Goal: Task Accomplishment & Management: Manage account settings

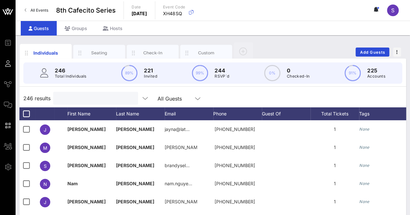
click at [104, 97] on input "text" at bounding box center [95, 98] width 76 height 8
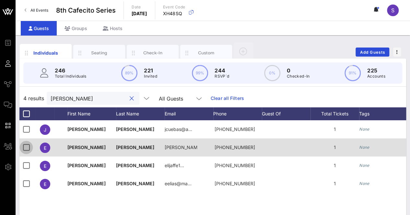
type input "elia"
click at [25, 147] on div at bounding box center [26, 147] width 11 height 11
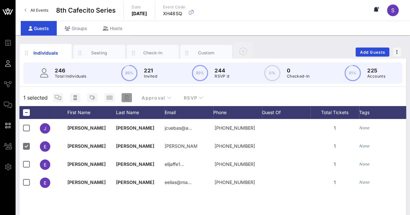
click at [127, 97] on icon "button" at bounding box center [126, 97] width 5 height 5
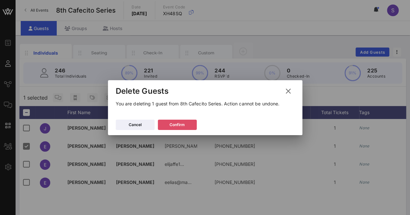
click at [177, 130] on button "Confirm" at bounding box center [177, 125] width 39 height 10
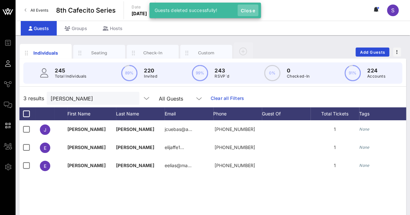
click at [244, 11] on span "Close" at bounding box center [248, 11] width 16 height 6
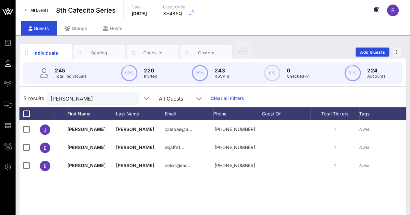
click at [375, 10] on icon at bounding box center [375, 9] width 2 height 4
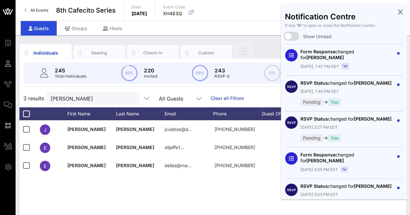
click at [375, 10] on div "Notification Centre Press “ N ” to open or close the Notification Center. Show …" at bounding box center [344, 101] width 126 height 196
click at [398, 12] on icon at bounding box center [400, 11] width 5 height 1
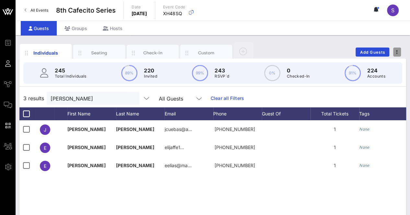
click at [400, 51] on span "button" at bounding box center [397, 52] width 8 height 5
click at [393, 10] on span "S" at bounding box center [392, 10] width 3 height 6
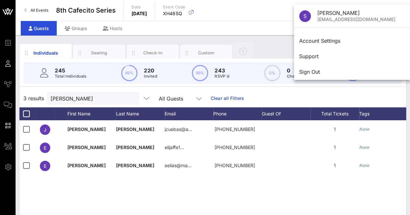
click at [264, 46] on div "Individuals Seating Check-In Custom Add Guests" at bounding box center [212, 52] width 386 height 21
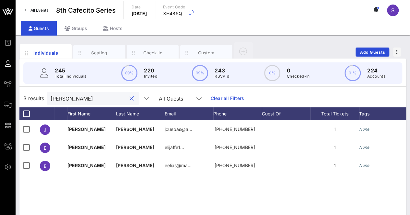
click at [72, 99] on input "elia" at bounding box center [89, 98] width 76 height 8
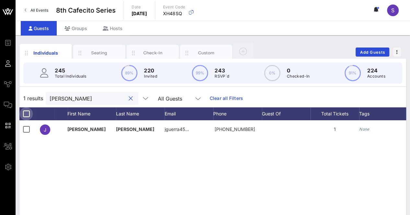
type input "jesse"
click at [26, 112] on div at bounding box center [26, 113] width 11 height 11
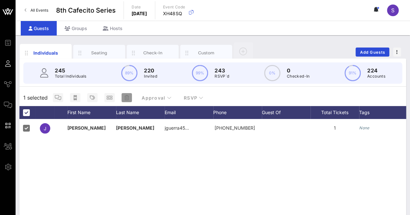
click at [124, 102] on button "button" at bounding box center [126, 97] width 10 height 9
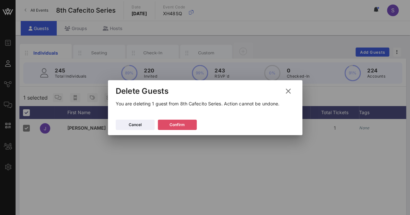
click at [180, 126] on div "Confirm" at bounding box center [176, 125] width 15 height 6
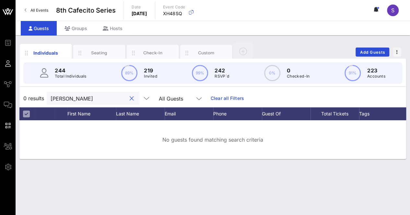
click at [86, 95] on input "jesse" at bounding box center [89, 98] width 76 height 8
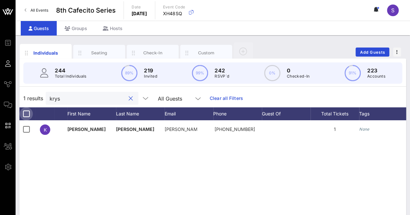
type input "krys"
click at [26, 113] on div at bounding box center [26, 113] width 11 height 11
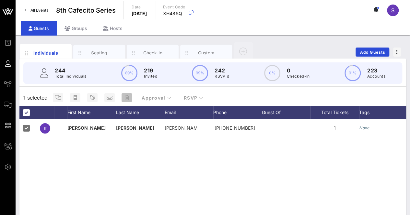
click at [130, 99] on span "button" at bounding box center [126, 97] width 10 height 5
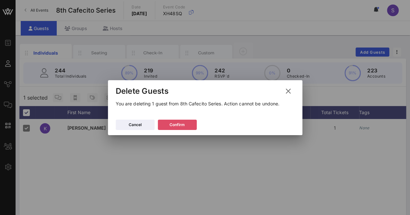
click at [189, 127] on button "Confirm" at bounding box center [177, 125] width 39 height 10
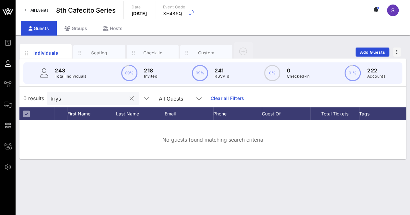
click at [96, 97] on input "krys" at bounding box center [89, 98] width 76 height 8
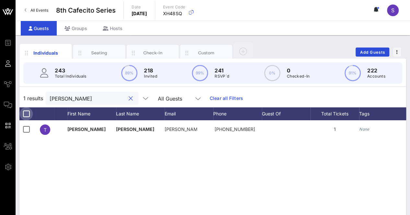
type input "trish"
click at [31, 115] on div at bounding box center [26, 113] width 11 height 11
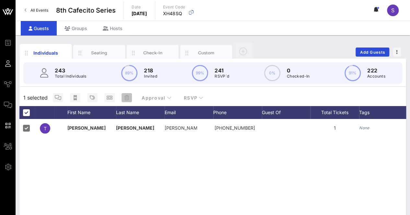
click at [130, 98] on span "button" at bounding box center [126, 97] width 10 height 5
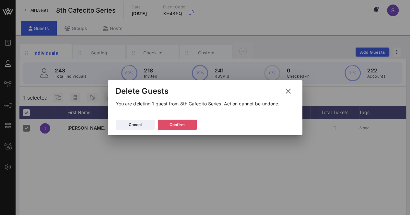
click at [188, 125] on button "Confirm" at bounding box center [177, 125] width 39 height 10
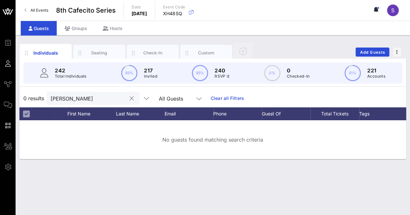
click at [130, 101] on button "clear icon" at bounding box center [132, 99] width 4 height 6
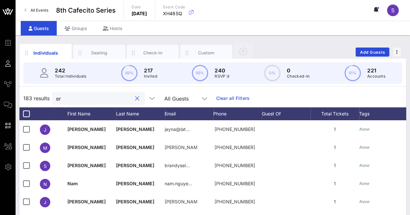
type input "e"
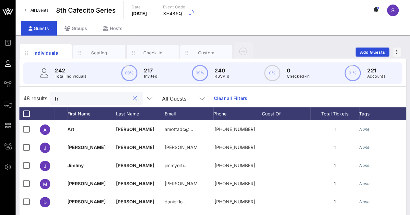
type input "T"
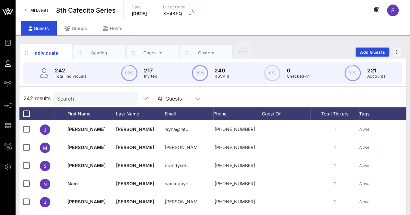
click at [250, 97] on div "242 results Search All Guests" at bounding box center [212, 98] width 386 height 18
click at [91, 95] on input "text" at bounding box center [95, 98] width 76 height 8
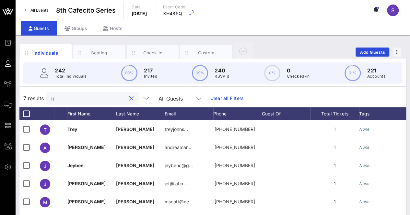
type input "T"
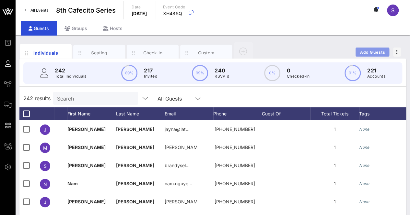
click at [379, 51] on span "Add Guests" at bounding box center [372, 52] width 26 height 5
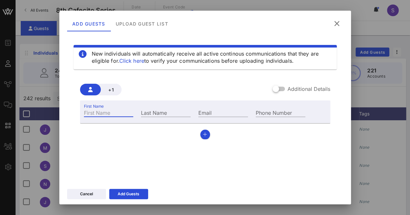
click at [125, 112] on input "First Name" at bounding box center [109, 112] width 50 height 8
type input "[PERSON_NAME]"
click at [175, 112] on input "Last Name" at bounding box center [166, 112] width 50 height 8
type input "R"
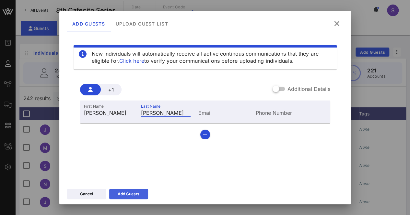
type input "[PERSON_NAME]"
click at [128, 196] on icon at bounding box center [128, 194] width 5 height 4
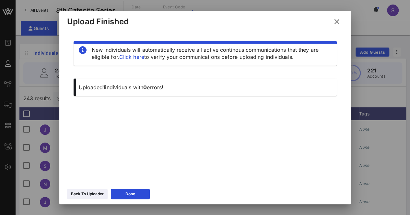
click at [336, 26] on icon at bounding box center [336, 22] width 11 height 11
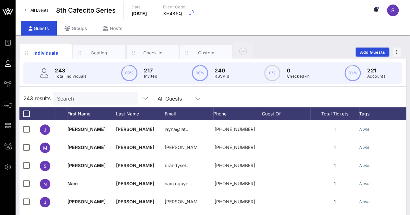
click at [80, 102] on input "Search" at bounding box center [95, 98] width 76 height 8
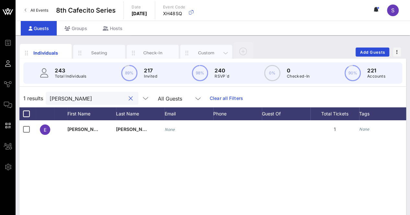
type input "[PERSON_NAME]"
click at [205, 52] on div "Custom" at bounding box center [206, 53] width 29 height 6
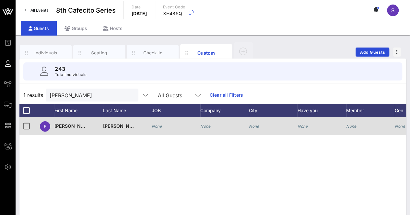
click at [207, 128] on icon "None" at bounding box center [205, 126] width 10 height 5
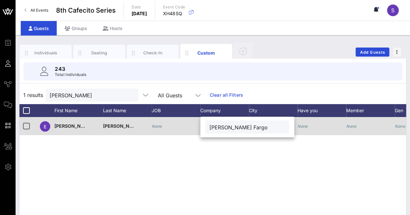
type input "Wells Fargo"
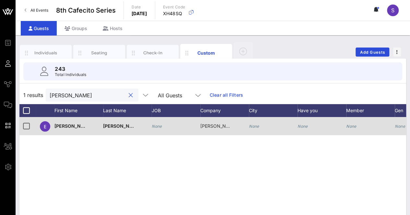
click at [118, 92] on input "[PERSON_NAME]" at bounding box center [88, 95] width 76 height 8
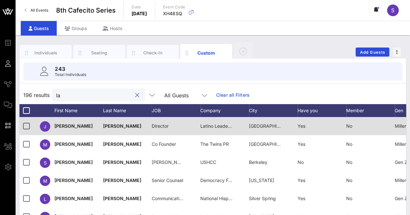
type input "l"
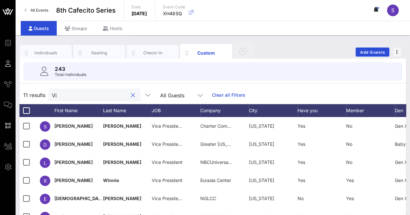
type input "V"
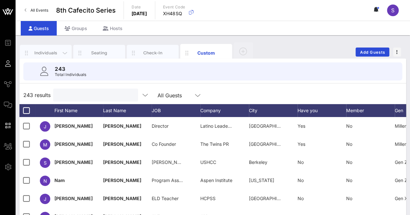
click at [48, 50] on div "Individuals" at bounding box center [45, 53] width 29 height 6
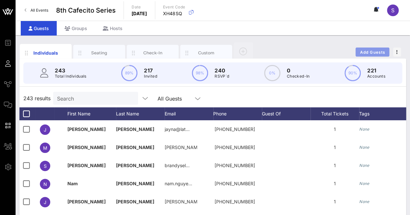
click at [375, 49] on button "Add Guests" at bounding box center [372, 52] width 34 height 9
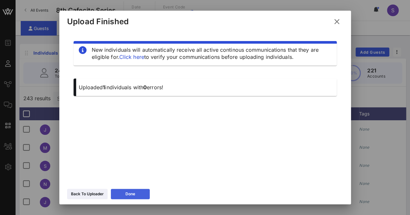
click at [138, 193] on button "Done" at bounding box center [130, 194] width 39 height 10
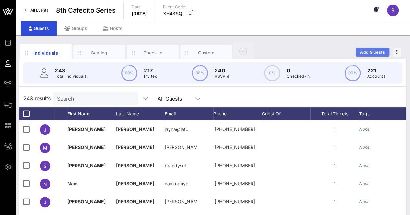
click at [360, 51] on span "Add Guests" at bounding box center [372, 52] width 26 height 5
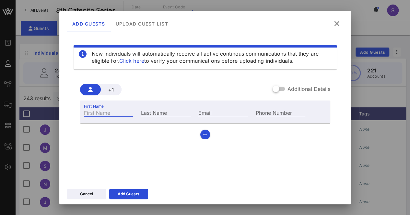
click at [109, 113] on input "First Name" at bounding box center [109, 112] width 50 height 8
type input "[PERSON_NAME]"
click at [141, 114] on input "Last Name" at bounding box center [166, 112] width 50 height 8
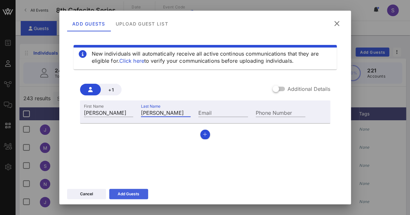
type input "[PERSON_NAME]"
click at [132, 192] on div "Add Guests" at bounding box center [129, 194] width 22 height 6
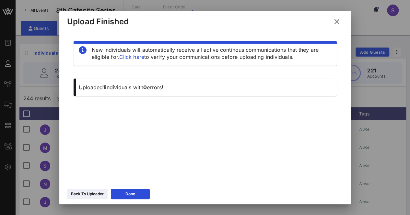
click at [334, 19] on icon at bounding box center [336, 22] width 9 height 8
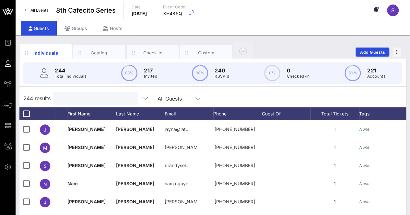
click at [95, 101] on input "text" at bounding box center [95, 98] width 76 height 8
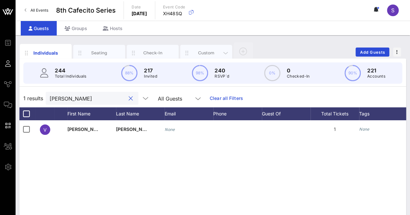
type input "[PERSON_NAME]"
click at [207, 47] on div "Custom" at bounding box center [206, 53] width 52 height 16
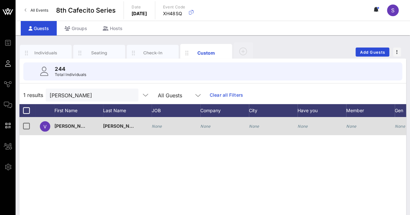
click at [203, 125] on icon "None" at bounding box center [205, 126] width 10 height 5
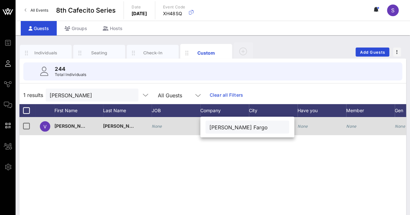
type input "Wells Fargo"
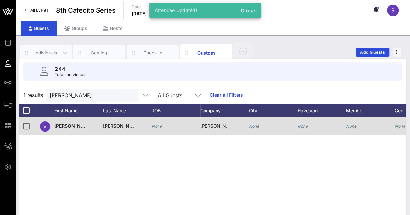
click at [42, 50] on div "Individuals" at bounding box center [45, 53] width 29 height 6
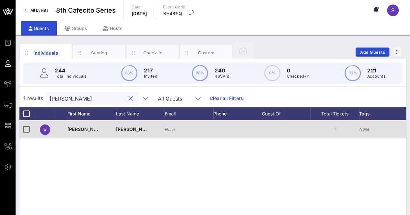
click at [62, 101] on input "[PERSON_NAME]" at bounding box center [88, 98] width 76 height 8
type input "erica ro"
click at [25, 113] on div at bounding box center [26, 113] width 11 height 11
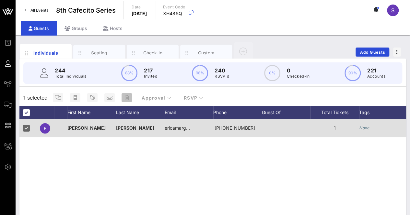
click at [130, 101] on button "button" at bounding box center [126, 97] width 10 height 9
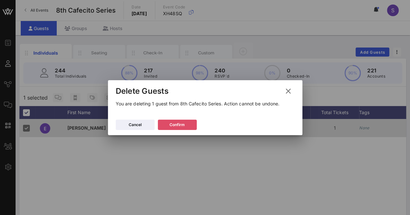
click at [181, 121] on button "Confirm" at bounding box center [177, 125] width 39 height 10
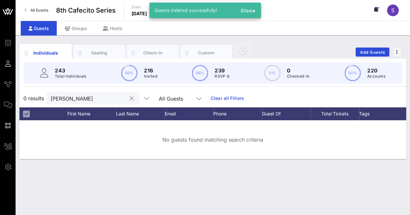
click at [130, 101] on button "clear icon" at bounding box center [132, 99] width 4 height 6
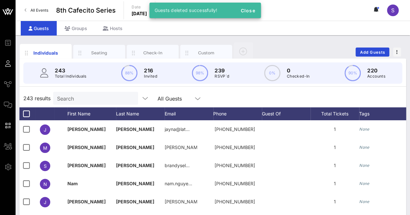
click at [210, 98] on div "243 results Search All Guests" at bounding box center [212, 98] width 386 height 18
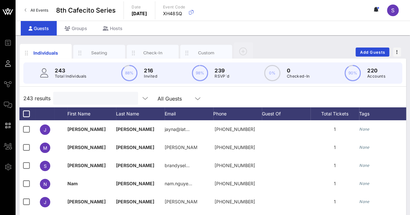
click at [74, 101] on input "text" at bounding box center [95, 98] width 76 height 8
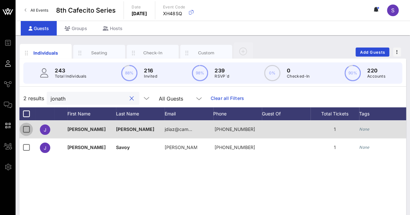
type input "jonath"
click at [25, 127] on div at bounding box center [26, 129] width 11 height 11
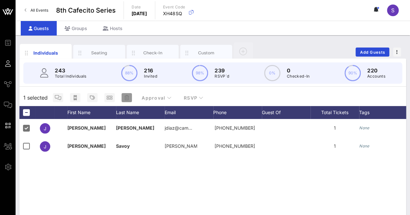
click at [130, 96] on span "button" at bounding box center [126, 97] width 10 height 5
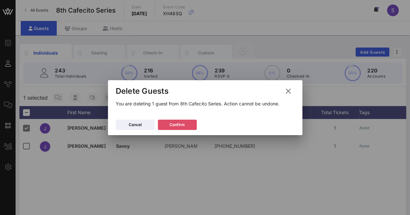
click at [180, 122] on div "Confirm" at bounding box center [176, 125] width 15 height 6
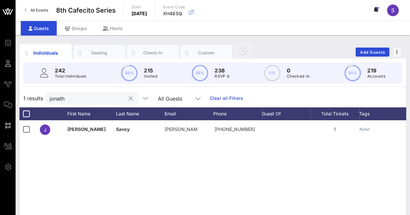
click at [129, 98] on button "clear icon" at bounding box center [131, 99] width 4 height 6
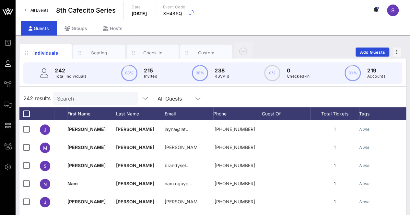
click at [259, 96] on div "242 results Search All Guests" at bounding box center [212, 98] width 386 height 18
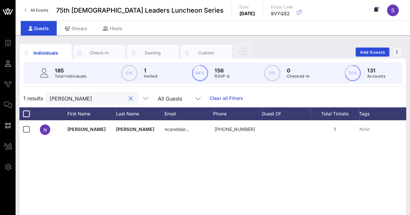
click at [129, 98] on button "clear icon" at bounding box center [131, 99] width 4 height 6
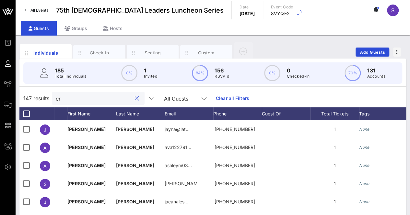
type input "e"
type input "v"
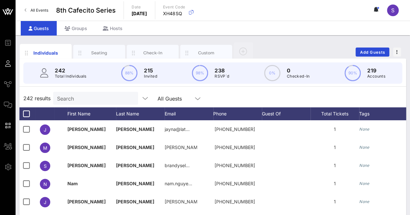
click at [82, 101] on input "Search" at bounding box center [95, 98] width 76 height 8
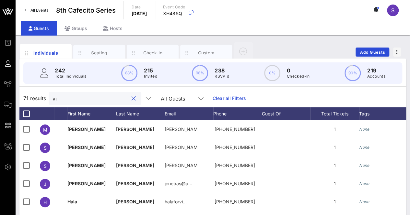
type input "v"
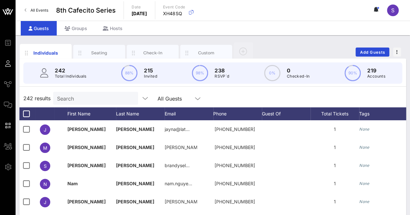
click at [218, 92] on div "242 results Search All Guests" at bounding box center [212, 98] width 386 height 18
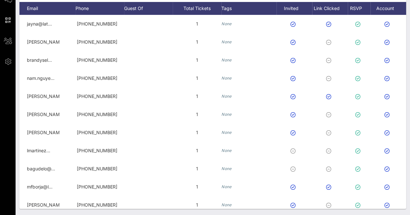
scroll to position [0, 154]
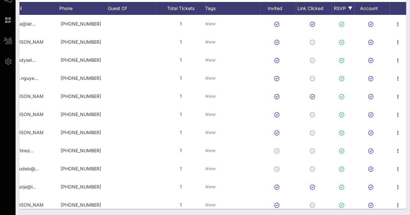
click at [340, 10] on div "RSVP" at bounding box center [342, 8] width 23 height 13
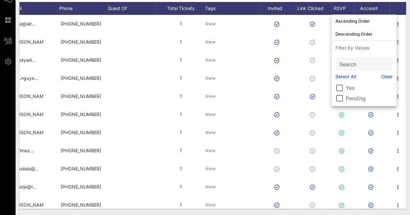
click at [353, 101] on label "Pending" at bounding box center [368, 98] width 47 height 6
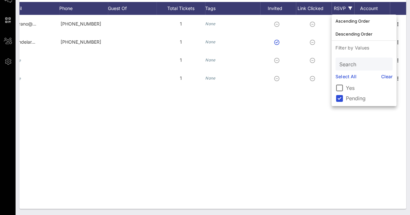
drag, startPoint x: 213, startPoint y: 190, endPoint x: 126, endPoint y: 207, distance: 88.7
click at [126, 207] on div "[PERSON_NAME] rserrano@… [PHONE_NUMBER] 1 None N [DATE][PERSON_NAME][GEOGRAPHIC…" at bounding box center [212, 112] width 386 height 194
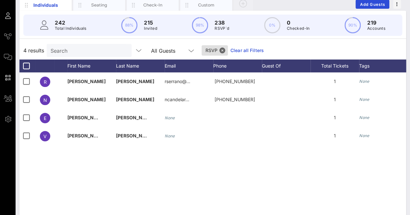
scroll to position [47, 0]
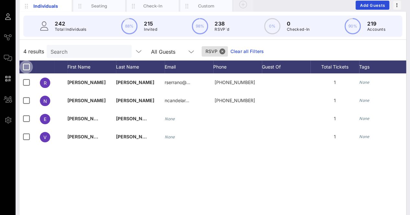
click at [26, 68] on div at bounding box center [26, 67] width 11 height 11
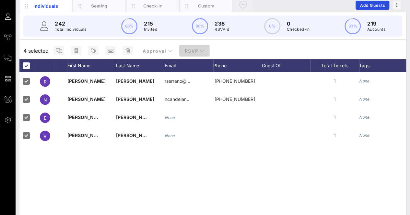
click at [191, 48] on span "RSVP" at bounding box center [194, 51] width 20 height 6
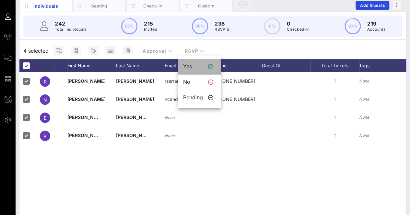
click at [202, 68] on div "Yes" at bounding box center [193, 66] width 20 height 6
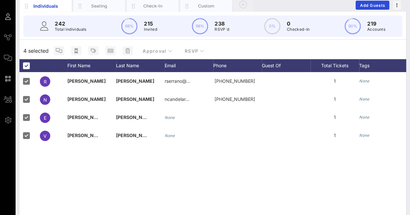
scroll to position [0, 0]
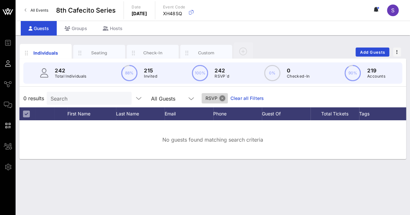
click at [219, 98] on button "Close" at bounding box center [222, 99] width 6 height 6
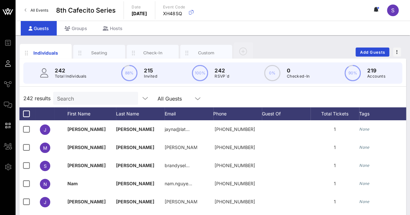
click at [232, 94] on div "242 results Search All Guests" at bounding box center [212, 98] width 386 height 18
click at [96, 95] on input "Search" at bounding box center [95, 98] width 76 height 8
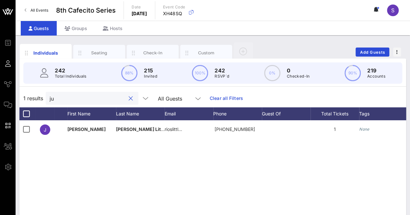
type input "j"
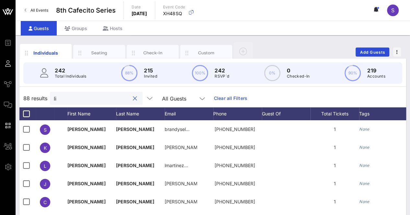
type input "l"
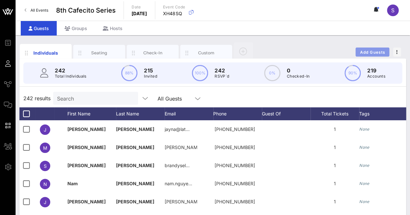
click at [371, 52] on span "Add Guests" at bounding box center [372, 52] width 26 height 5
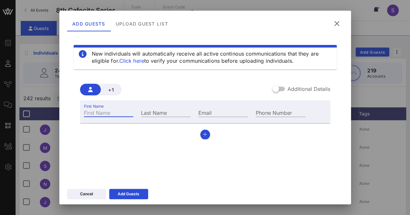
click at [124, 114] on input "First Name" at bounding box center [109, 112] width 50 height 8
type input "[PERSON_NAME]"
click at [166, 111] on input "Last Name" at bounding box center [166, 112] width 50 height 8
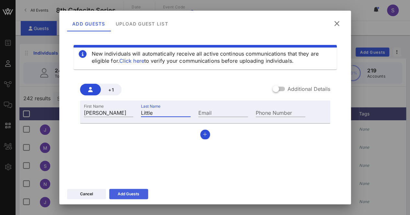
type input "Little"
click at [126, 192] on div "Add Guests" at bounding box center [129, 194] width 22 height 6
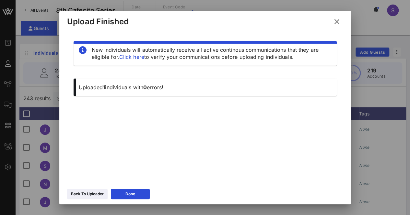
click at [336, 21] on icon at bounding box center [336, 22] width 9 height 8
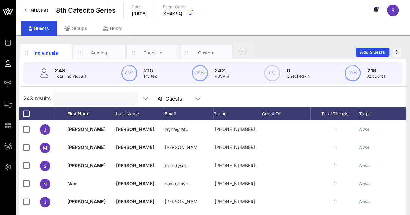
click at [78, 98] on input "text" at bounding box center [95, 98] width 76 height 8
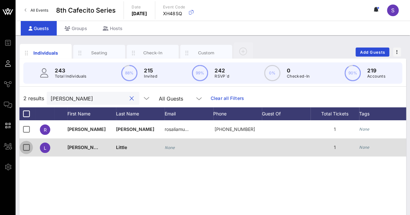
type input "[PERSON_NAME]"
click at [24, 149] on div at bounding box center [26, 147] width 11 height 11
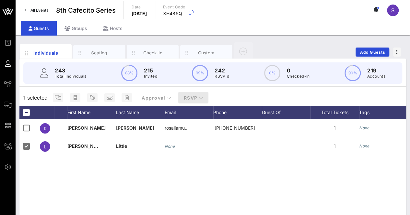
click at [188, 98] on span "RSVP" at bounding box center [193, 98] width 20 height 6
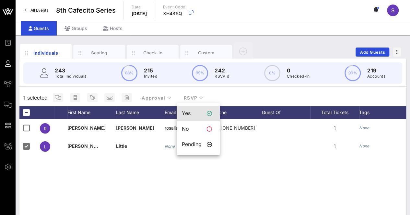
click at [194, 112] on div "Yes" at bounding box center [192, 113] width 20 height 6
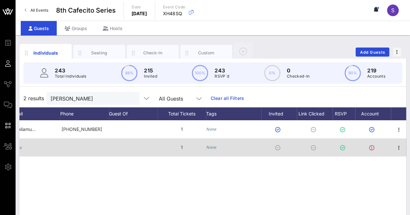
scroll to position [0, 154]
click at [395, 150] on icon "button" at bounding box center [398, 148] width 8 height 8
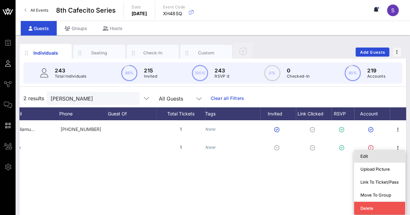
click at [371, 158] on div "Edit" at bounding box center [379, 156] width 38 height 5
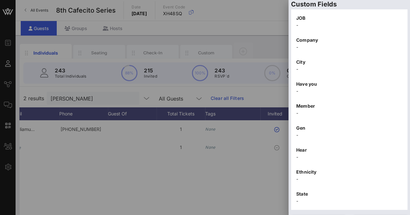
scroll to position [230, 0]
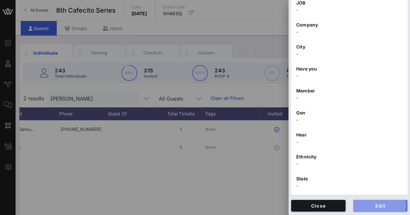
click at [372, 205] on span "Edit" at bounding box center [380, 206] width 44 height 6
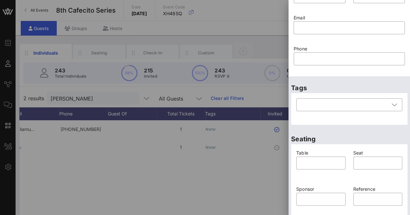
scroll to position [0, 0]
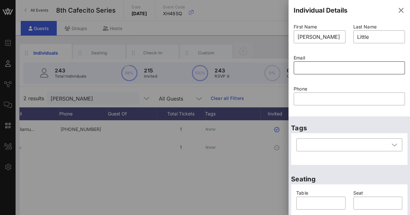
click at [328, 73] on input "text" at bounding box center [348, 68] width 103 height 10
paste input "[EMAIL_ADDRESS][DOMAIN_NAME]"
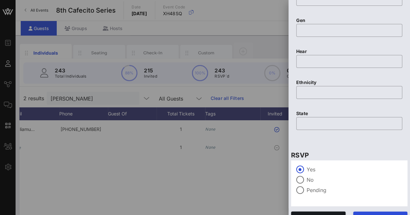
scroll to position [426, 0]
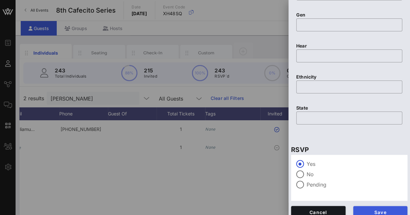
type input "[EMAIL_ADDRESS][DOMAIN_NAME]"
click at [360, 211] on span "Save" at bounding box center [380, 212] width 44 height 6
